Goal: Entertainment & Leisure: Consume media (video, audio)

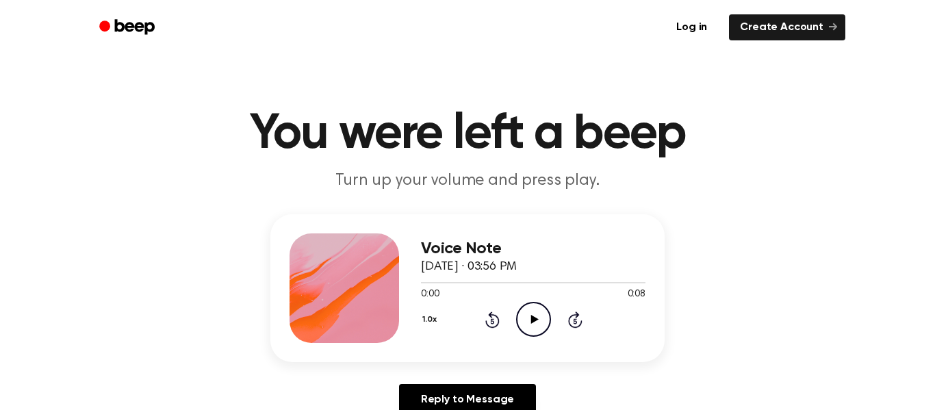
click at [529, 333] on icon "Play Audio" at bounding box center [533, 319] width 35 height 35
click at [535, 320] on icon at bounding box center [534, 319] width 8 height 9
click at [511, 320] on div "1.0x Rewind 5 seconds Play Audio Skip 5 seconds" at bounding box center [533, 319] width 224 height 35
click at [519, 320] on icon "Play Audio" at bounding box center [533, 319] width 35 height 35
click at [544, 322] on icon "Play Audio" at bounding box center [533, 319] width 35 height 35
